Goal: Browse casually

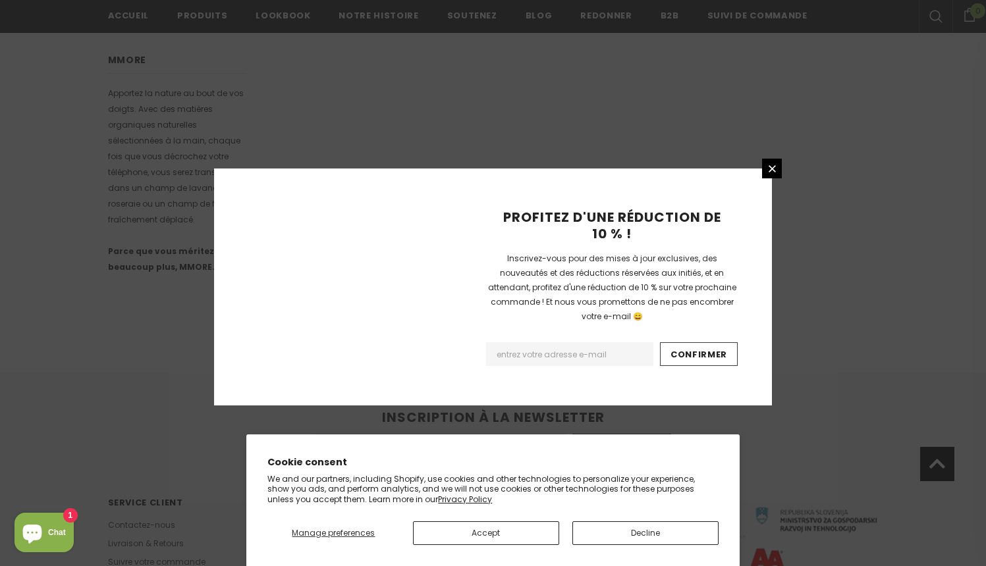
scroll to position [815, 0]
